Goal: Check status: Check status

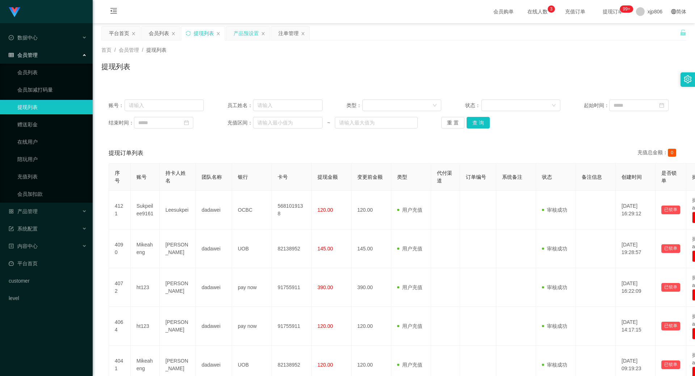
drag, startPoint x: 0, startPoint y: 0, endPoint x: 251, endPoint y: 33, distance: 253.0
click at [251, 33] on div "产品预设置" at bounding box center [245, 33] width 25 height 14
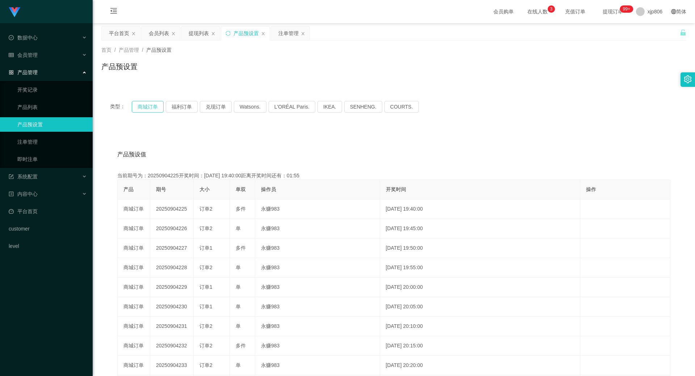
click at [158, 106] on button "商城订单" at bounding box center [148, 107] width 32 height 12
click at [158, 107] on button "商城订单" at bounding box center [148, 107] width 32 height 12
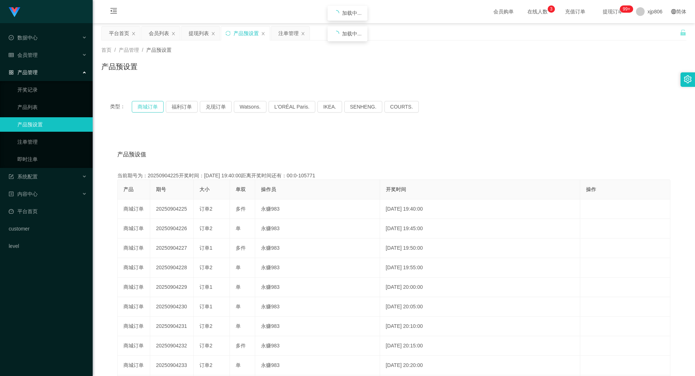
click at [158, 107] on button "商城订单" at bounding box center [148, 107] width 32 height 12
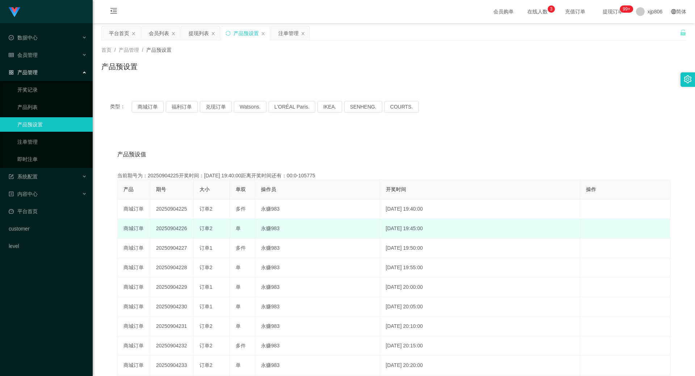
click at [195, 229] on td "订单2" at bounding box center [212, 229] width 36 height 20
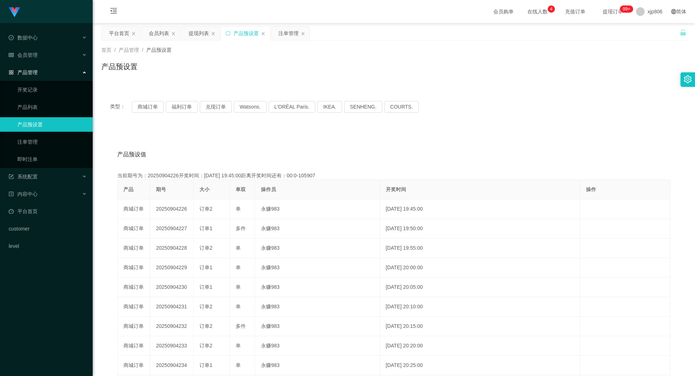
click at [157, 113] on div "类型： 商城订单 福利订单 兑现订单 Watsons. L'ORÉAL Paris. IKEA. [GEOGRAPHIC_DATA]. COURTS." at bounding box center [393, 106] width 585 height 29
click at [153, 110] on button "商城订单" at bounding box center [148, 107] width 32 height 12
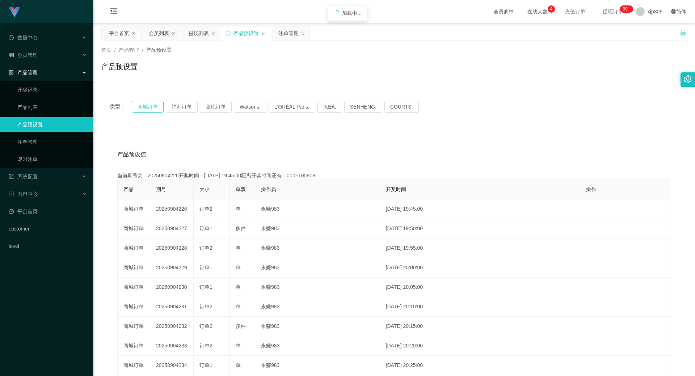
click at [153, 110] on button "商城订单" at bounding box center [148, 107] width 32 height 12
click at [284, 30] on div "注单管理" at bounding box center [288, 33] width 20 height 14
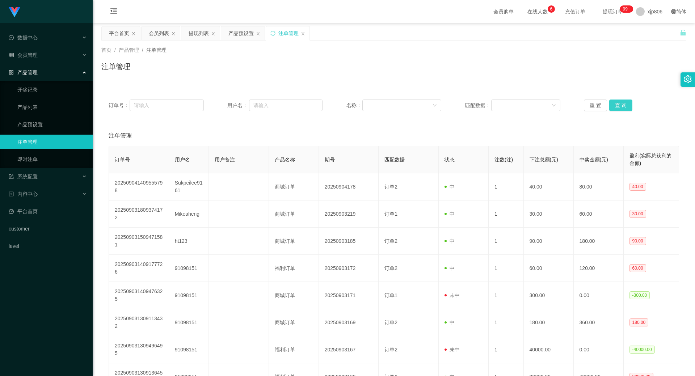
click at [626, 106] on button "查 询" at bounding box center [620, 106] width 23 height 12
click at [626, 106] on div "重 置 查 询" at bounding box center [631, 106] width 95 height 12
click at [626, 106] on button "查 询" at bounding box center [620, 106] width 23 height 12
click at [626, 106] on div "重 置 查 询" at bounding box center [631, 106] width 95 height 12
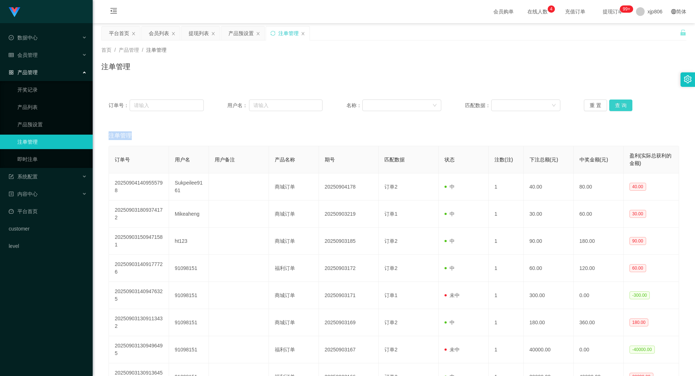
click at [619, 106] on button "查 询" at bounding box center [620, 106] width 23 height 12
click at [619, 106] on div "重 置 查 询" at bounding box center [631, 106] width 95 height 12
click at [618, 103] on button "查 询" at bounding box center [620, 106] width 23 height 12
click at [618, 103] on div "重 置 查 询" at bounding box center [631, 106] width 95 height 12
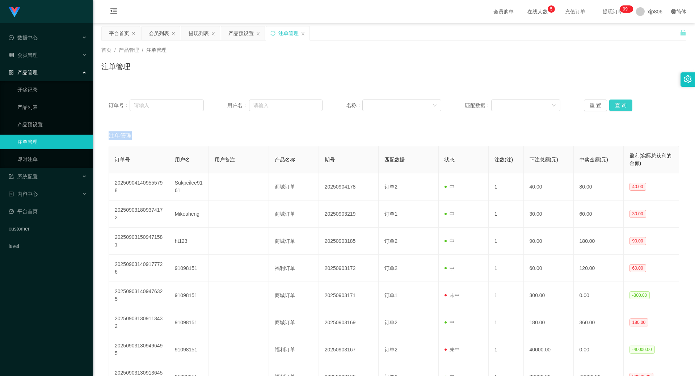
click at [617, 103] on button "查 询" at bounding box center [620, 106] width 23 height 12
click at [617, 103] on div "重 置 查 询" at bounding box center [631, 106] width 95 height 12
click at [617, 104] on button "查 询" at bounding box center [620, 106] width 23 height 12
click at [618, 104] on button "查 询" at bounding box center [620, 106] width 23 height 12
click at [618, 104] on div "重 置 查 询" at bounding box center [631, 106] width 95 height 12
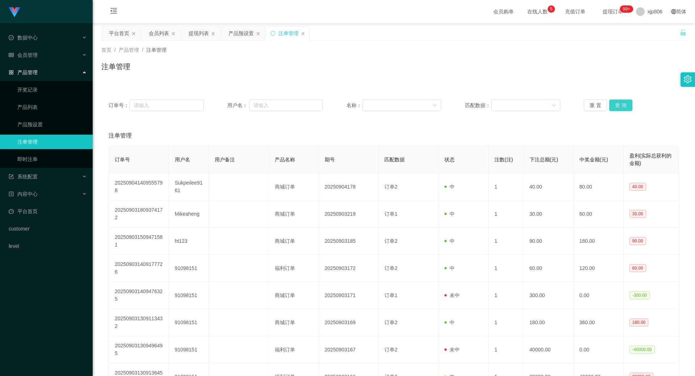
click at [621, 109] on button "查 询" at bounding box center [620, 106] width 23 height 12
click at [621, 109] on div "重 置 查 询" at bounding box center [631, 106] width 95 height 12
click at [620, 109] on button "查 询" at bounding box center [620, 106] width 23 height 12
click at [620, 109] on div "重 置 查 询" at bounding box center [631, 106] width 95 height 12
click at [620, 109] on button "查 询" at bounding box center [620, 106] width 23 height 12
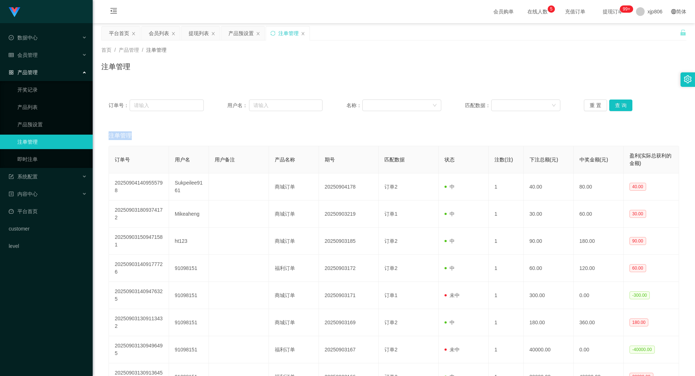
click at [620, 109] on div "重 置 查 询" at bounding box center [631, 106] width 95 height 12
drag, startPoint x: 620, startPoint y: 109, endPoint x: 635, endPoint y: 50, distance: 60.4
click at [620, 108] on button "查 询" at bounding box center [620, 106] width 23 height 12
click at [620, 105] on button "查 询" at bounding box center [620, 106] width 23 height 12
click at [620, 105] on div "重 置 查 询" at bounding box center [631, 106] width 95 height 12
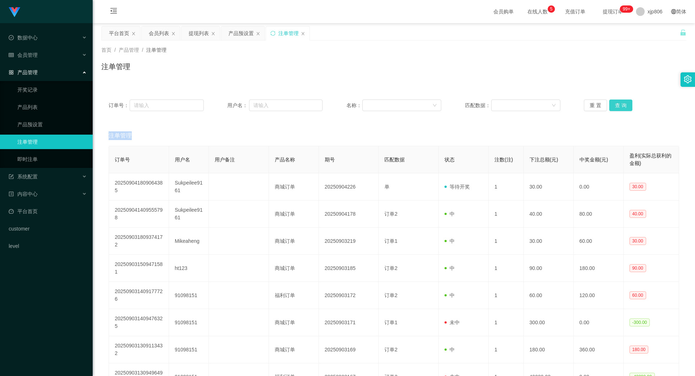
click at [620, 105] on button "查 询" at bounding box center [620, 106] width 23 height 12
click at [620, 105] on div "重 置 查 询" at bounding box center [631, 106] width 95 height 12
click at [615, 102] on button "查 询" at bounding box center [620, 106] width 23 height 12
click at [615, 102] on div "重 置 查 询" at bounding box center [631, 106] width 95 height 12
click at [616, 102] on button "查 询" at bounding box center [620, 106] width 23 height 12
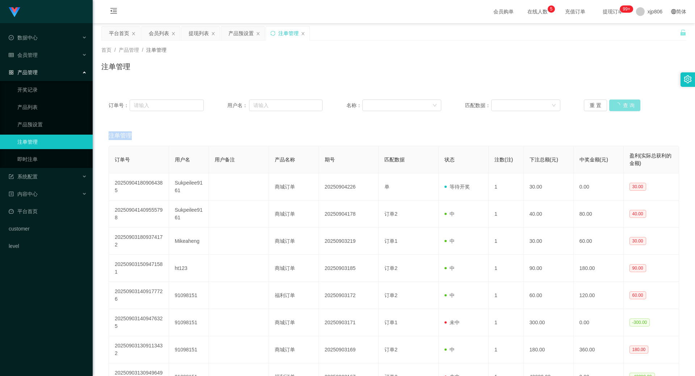
click at [616, 102] on div "重 置 查 询" at bounding box center [631, 106] width 95 height 12
click at [624, 114] on div "订单号： 用户名： 名称： 匹配数据： 重 置 查 询" at bounding box center [393, 105] width 585 height 26
click at [622, 107] on button "查 询" at bounding box center [620, 106] width 23 height 12
click at [622, 107] on div "重 置 查 询" at bounding box center [631, 106] width 95 height 12
click at [622, 107] on button "查 询" at bounding box center [624, 106] width 31 height 12
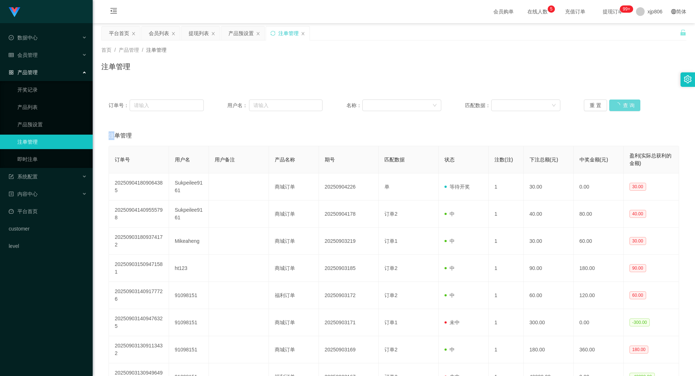
click at [622, 107] on div "重 置 查 询" at bounding box center [631, 106] width 95 height 12
click at [194, 39] on div "提现列表" at bounding box center [199, 33] width 20 height 14
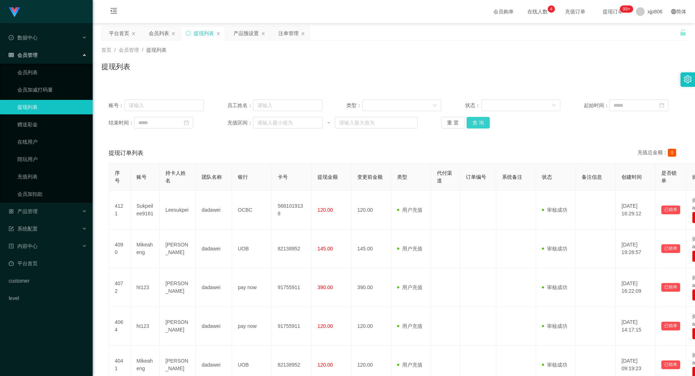
click at [481, 120] on button "查 询" at bounding box center [478, 123] width 23 height 12
click at [481, 120] on div "重 置 查 询" at bounding box center [488, 123] width 95 height 12
click at [481, 120] on button "查 询" at bounding box center [482, 123] width 31 height 12
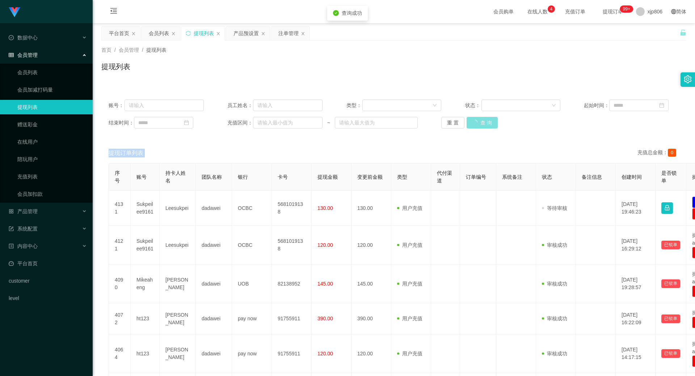
click at [481, 120] on div "重 置 查 询" at bounding box center [488, 123] width 95 height 12
click at [481, 120] on button "查 询" at bounding box center [482, 123] width 31 height 12
click at [481, 120] on div "重 置 查 询" at bounding box center [488, 123] width 95 height 12
click at [473, 123] on button "查 询" at bounding box center [478, 123] width 23 height 12
click at [473, 123] on div "重 置 查 询" at bounding box center [488, 123] width 95 height 12
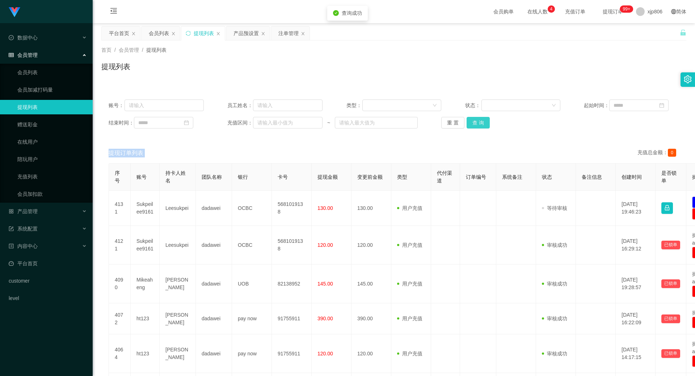
click at [473, 123] on button "查 询" at bounding box center [478, 123] width 23 height 12
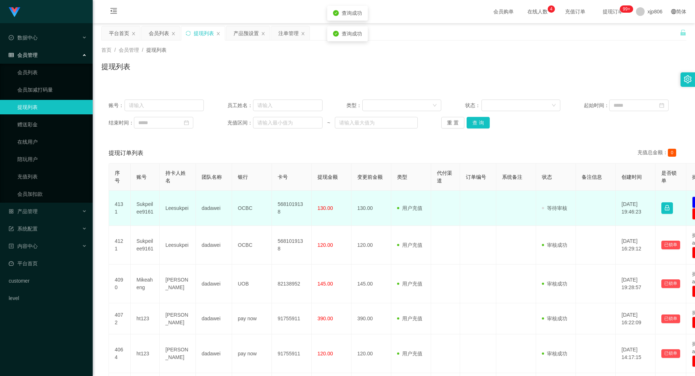
click at [156, 204] on td "Sukpeilee9161" at bounding box center [145, 208] width 29 height 35
click at [143, 203] on td "Sukpeilee9161" at bounding box center [145, 208] width 29 height 35
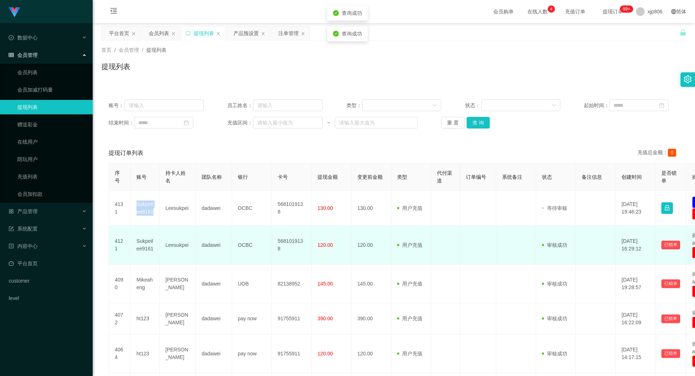
copy td "Sukpeilee9161"
